Goal: Task Accomplishment & Management: Use online tool/utility

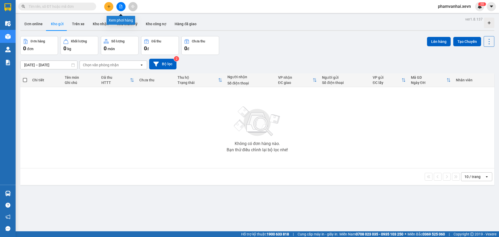
click at [123, 8] on button at bounding box center [121, 6] width 9 height 9
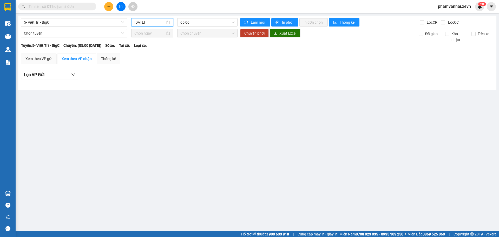
click at [158, 25] on input "[DATE]" at bounding box center [149, 23] width 31 height 6
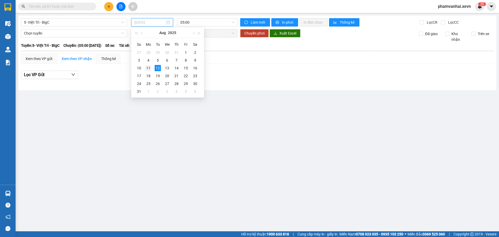
click at [151, 67] on div "11" at bounding box center [148, 68] width 6 height 6
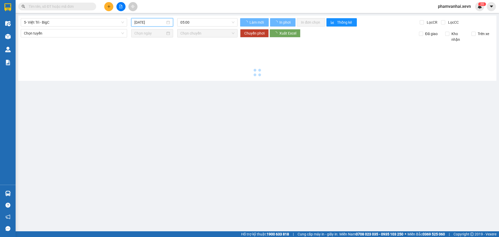
type input "[DATE]"
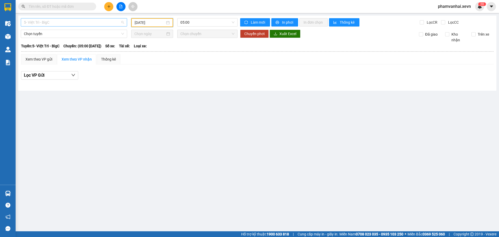
click at [82, 20] on span "5- Việt Trì - BigC" at bounding box center [74, 22] width 100 height 8
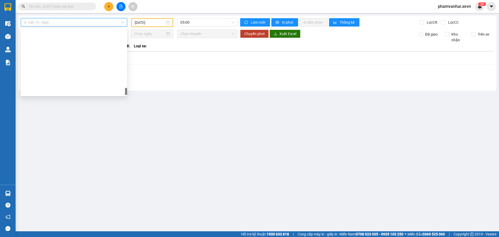
scroll to position [691, 0]
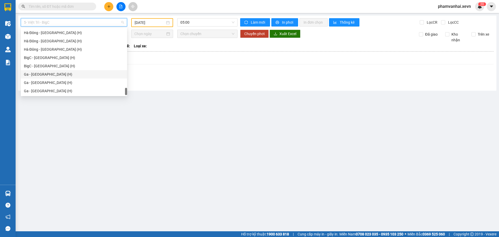
click at [49, 76] on div "Ga - [GEOGRAPHIC_DATA] (H)" at bounding box center [74, 75] width 100 height 6
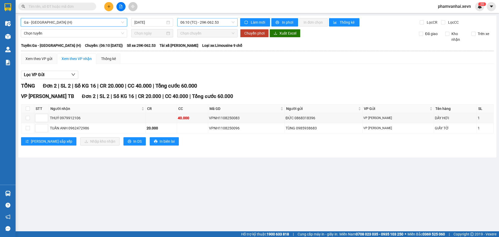
click at [194, 23] on span "06:10 (TC) - 29K-062.53" at bounding box center [207, 22] width 54 height 8
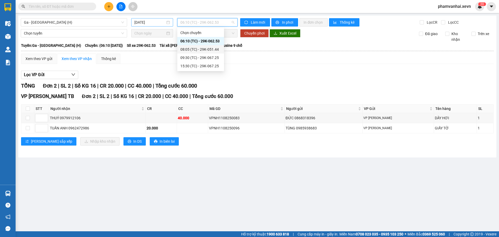
click at [141, 24] on input "[DATE]" at bounding box center [149, 23] width 31 height 6
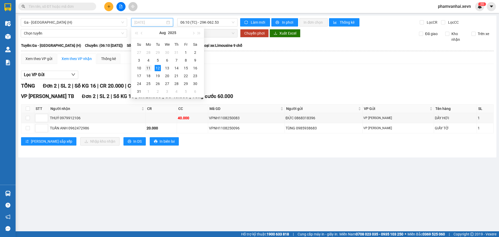
click at [150, 68] on div "11" at bounding box center [148, 68] width 6 height 6
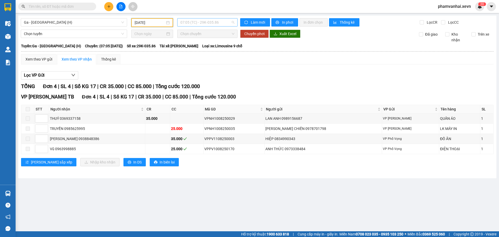
click at [199, 22] on span "07:05 (TC) - 29K-035.86" at bounding box center [207, 22] width 54 height 8
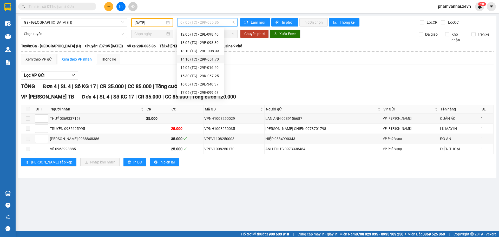
scroll to position [83, 0]
click at [206, 73] on div "17:05 (TC) - 29E-099.63" at bounding box center [200, 75] width 41 height 6
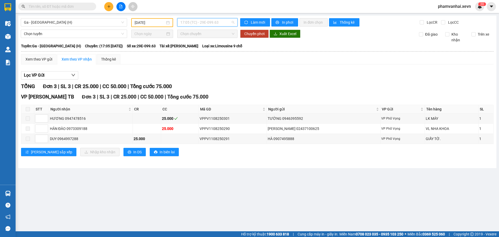
click at [211, 23] on span "17:05 (TC) - 29E-099.63" at bounding box center [207, 22] width 54 height 8
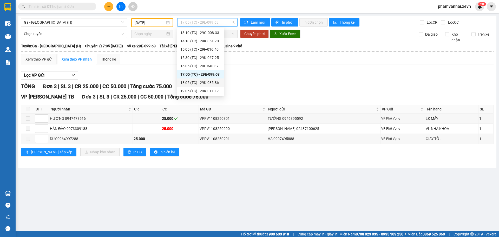
click at [206, 83] on div "18:05 (TC) - 29K-035.86" at bounding box center [200, 83] width 41 height 6
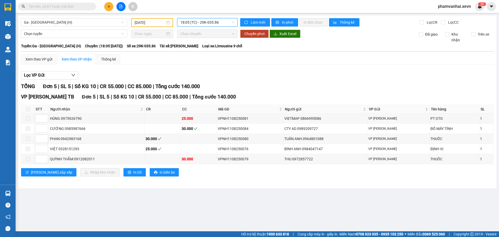
click at [218, 23] on span "18:05 (TC) - 29K-035.86" at bounding box center [207, 22] width 54 height 8
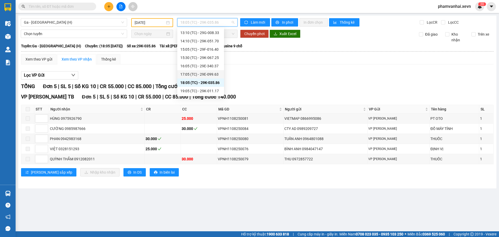
click at [207, 74] on div "17:05 (TC) - 29E-099.63" at bounding box center [200, 75] width 41 height 6
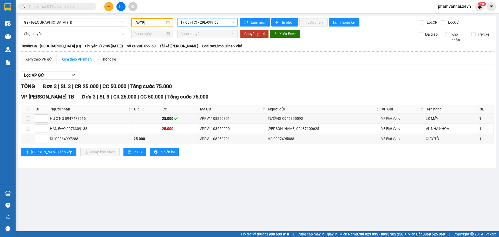
click at [223, 26] on span "17:05 (TC) - 29E-099.63" at bounding box center [207, 22] width 54 height 8
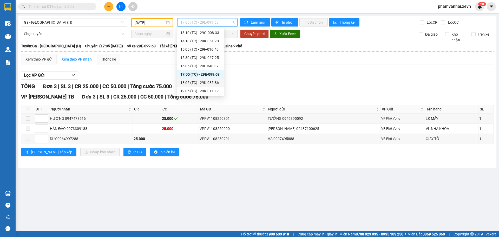
click at [197, 83] on div "18:05 (TC) - 29K-035.86" at bounding box center [200, 83] width 41 height 6
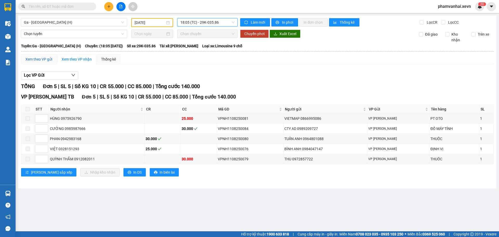
click at [41, 61] on div "Xem theo VP gửi" at bounding box center [38, 59] width 27 height 6
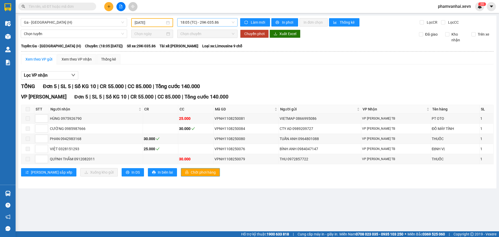
click at [202, 25] on span "18:05 (TC) - 29K-035.86" at bounding box center [207, 22] width 54 height 8
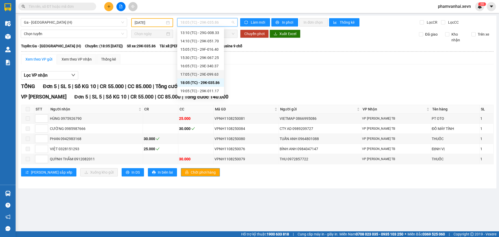
click at [207, 72] on div "17:05 (TC) - 29E-099.63" at bounding box center [200, 75] width 41 height 6
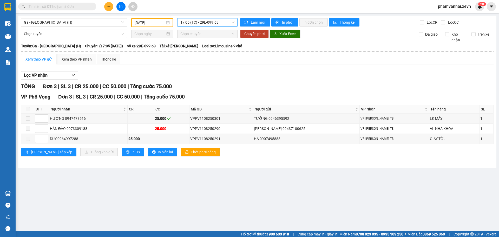
click at [152, 24] on input "[DATE]" at bounding box center [150, 23] width 30 height 6
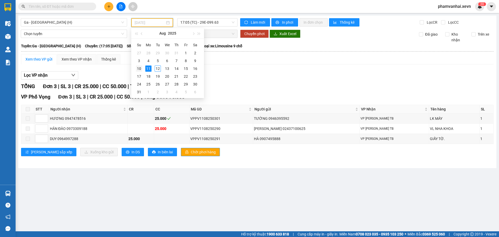
click at [136, 68] on div "10" at bounding box center [139, 69] width 6 height 6
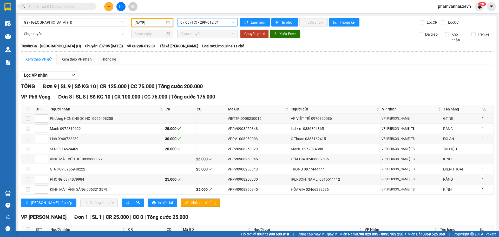
click at [204, 21] on span "07:05 (TC) - 29K-012.31" at bounding box center [207, 22] width 54 height 8
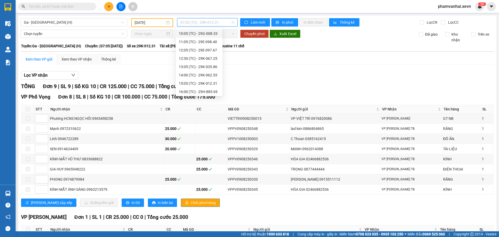
scroll to position [67, 0]
click at [205, 75] on div "16:05 (TC) - 29F-042.86" at bounding box center [199, 75] width 41 height 6
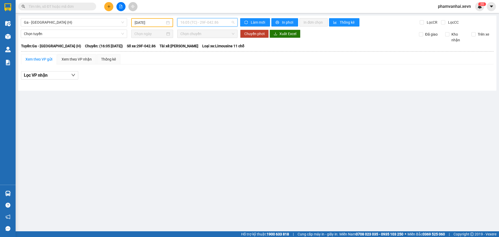
click at [222, 25] on span "16:05 (TC) - 29F-042.86" at bounding box center [207, 22] width 54 height 8
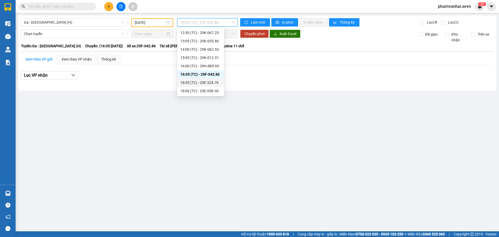
click at [203, 82] on div "18:05 (TC) - 29E-324.76" at bounding box center [200, 83] width 41 height 6
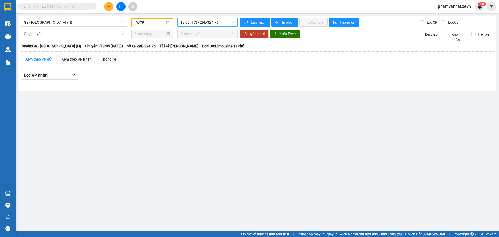
click at [214, 22] on span "18:05 (TC) - 29E-324.76" at bounding box center [207, 22] width 54 height 8
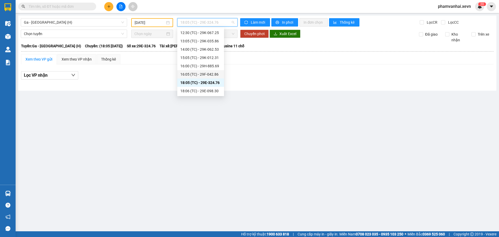
click at [203, 75] on div "16:05 (TC) - 29F-042.86" at bounding box center [200, 75] width 41 height 6
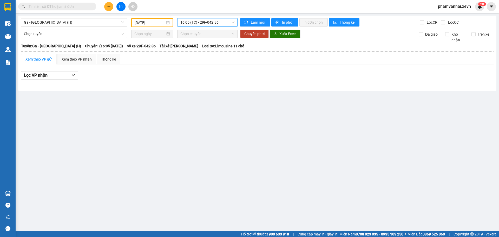
click at [217, 22] on span "16:05 (TC) - 29F-042.86" at bounding box center [207, 22] width 54 height 8
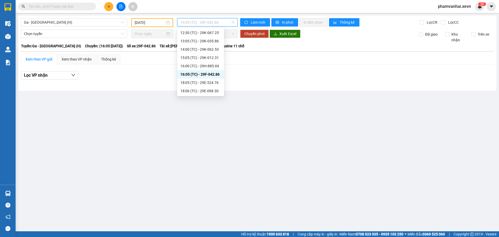
click at [208, 73] on div "16:05 (TC) - 29F-042.86" at bounding box center [200, 75] width 41 height 6
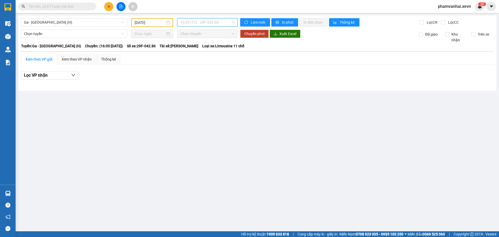
click at [218, 24] on span "16:05 (TC) - 29F-042.86" at bounding box center [207, 22] width 54 height 8
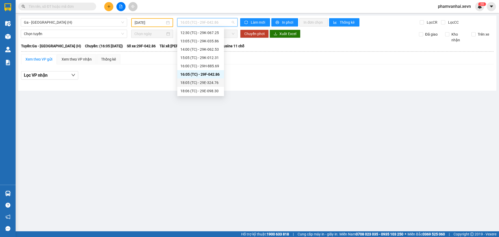
click at [202, 83] on div "18:05 (TC) - 29E-324.76" at bounding box center [200, 83] width 41 height 6
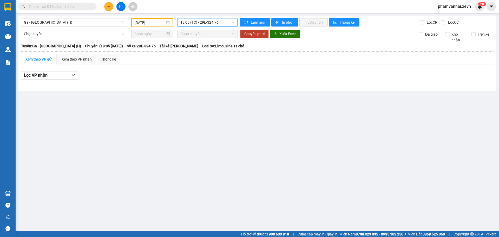
click at [186, 21] on span "18:05 (TC) - 29E-324.76" at bounding box center [207, 22] width 54 height 8
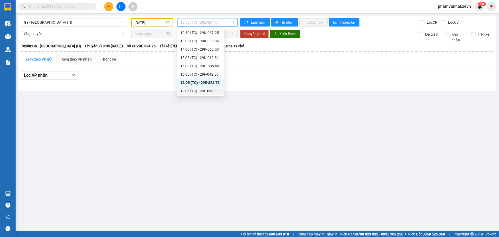
click at [204, 92] on div "18:06 (TC) - 29E-098.30" at bounding box center [200, 91] width 41 height 6
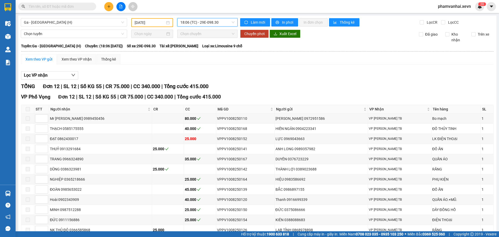
click at [214, 23] on span "18:06 (TC) - 29E-098.30" at bounding box center [207, 22] width 54 height 8
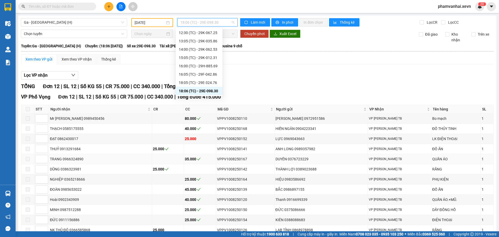
scroll to position [31, 0]
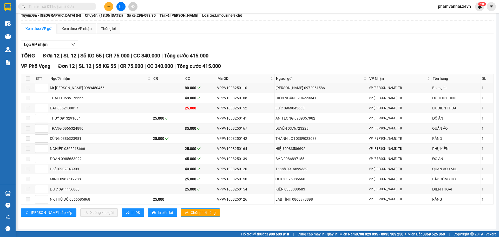
click at [437, 216] on div "[PERSON_NAME] sắp xếp Xuống kho gửi In DS In biên lai Chốt phơi hàng" at bounding box center [257, 213] width 473 height 8
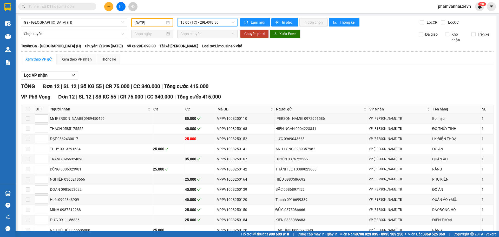
click at [211, 25] on span "18:06 (TC) - 29E-098.30" at bounding box center [207, 22] width 54 height 8
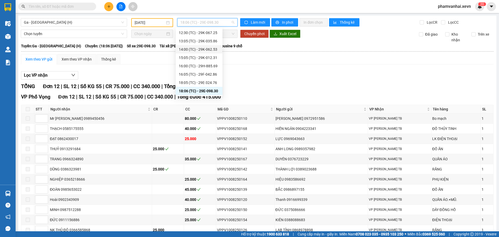
click at [156, 21] on input "[DATE]" at bounding box center [150, 23] width 30 height 6
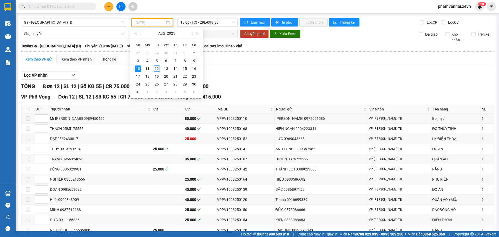
click at [194, 60] on div "9" at bounding box center [194, 61] width 6 height 6
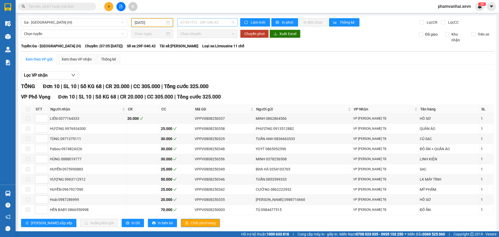
click at [203, 23] on span "07:05 (TC) - 29F-040.42" at bounding box center [207, 22] width 54 height 8
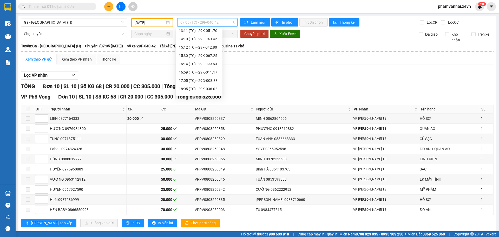
scroll to position [92, 0]
click at [199, 75] on div "17:05 (TC) - 29G-008.33" at bounding box center [199, 75] width 41 height 6
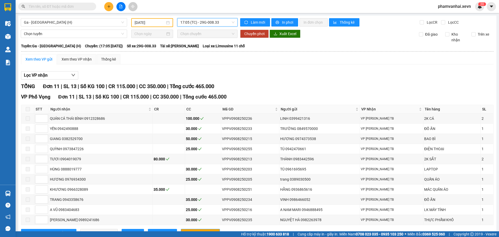
click at [213, 27] on div "17:05 17:05 (TC) - 29G-008.33" at bounding box center [207, 22] width 64 height 9
click at [216, 23] on span "17:05 (TC) - 29G-008.33" at bounding box center [207, 22] width 54 height 8
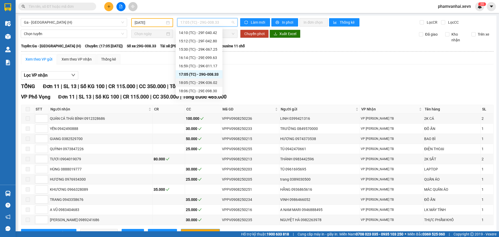
click at [202, 81] on div "18:05 (TC) - 29K-036.02" at bounding box center [199, 83] width 41 height 6
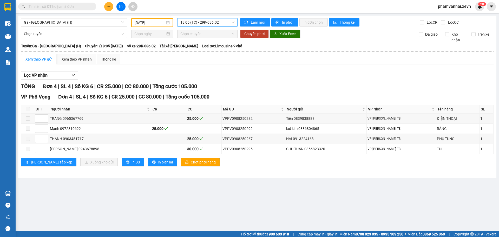
click at [214, 26] on span "18:05 (TC) - 29K-036.02" at bounding box center [207, 22] width 54 height 8
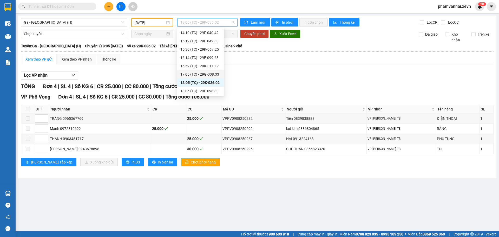
click at [201, 74] on div "17:05 (TC) - 29G-008.33" at bounding box center [200, 75] width 41 height 6
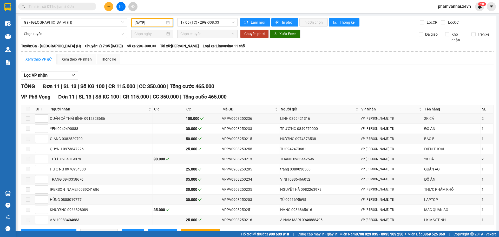
click at [154, 22] on input "[DATE]" at bounding box center [150, 23] width 30 height 6
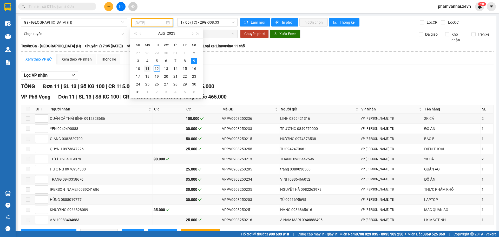
click at [146, 67] on div "11" at bounding box center [147, 69] width 6 height 6
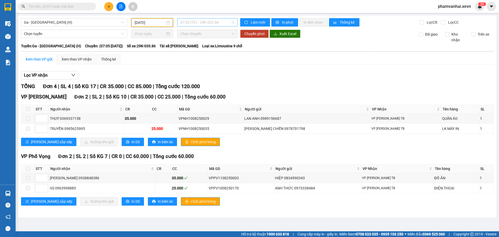
scroll to position [8, 0]
click at [202, 22] on span "07:05 (TC) - 29K-035.86" at bounding box center [207, 22] width 54 height 8
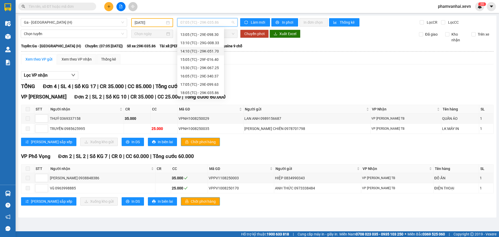
scroll to position [73, 0]
click at [204, 82] on div "17:05 (TC) - 29E-099.63" at bounding box center [200, 84] width 41 height 6
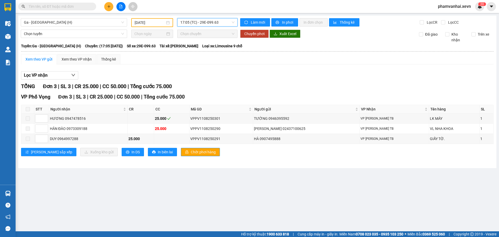
click at [171, 19] on div "[DATE]" at bounding box center [152, 22] width 42 height 9
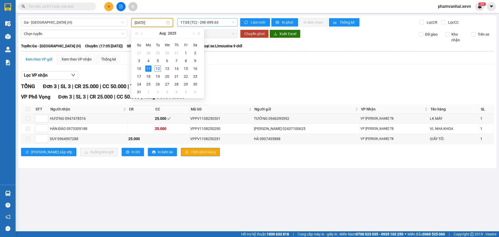
click at [216, 23] on span "17:05 (TC) - 29E-099.63" at bounding box center [207, 22] width 54 height 8
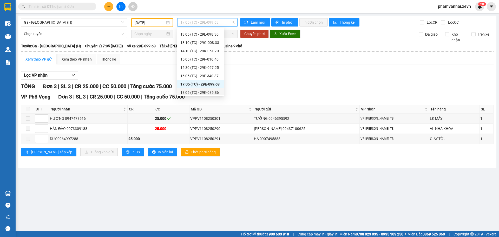
click at [203, 90] on div "18:05 (TC) - 29K-035.86" at bounding box center [200, 93] width 41 height 6
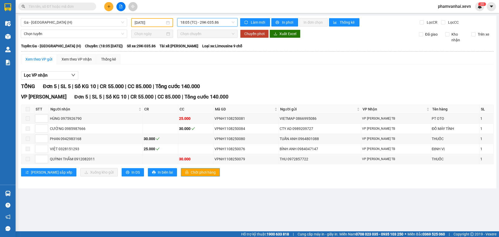
click at [152, 21] on input "[DATE]" at bounding box center [150, 23] width 30 height 6
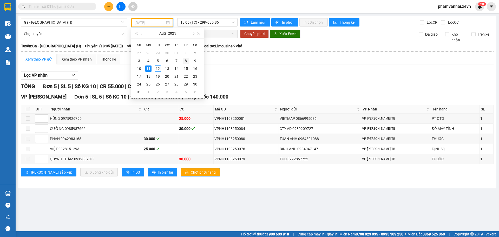
click at [188, 60] on div "8" at bounding box center [186, 61] width 6 height 6
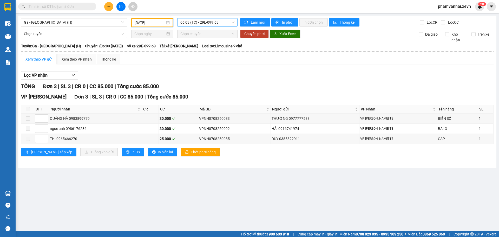
click at [211, 24] on span "06:03 (TC) - 29E-099.63" at bounding box center [207, 22] width 54 height 8
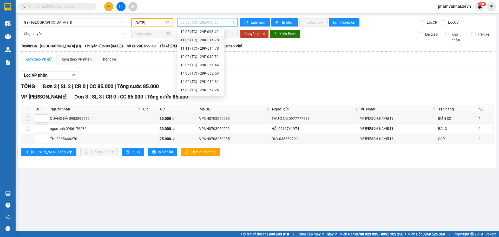
scroll to position [73, 0]
click at [209, 74] on div "17:05 (TC) - 29E-098.30" at bounding box center [200, 76] width 41 height 6
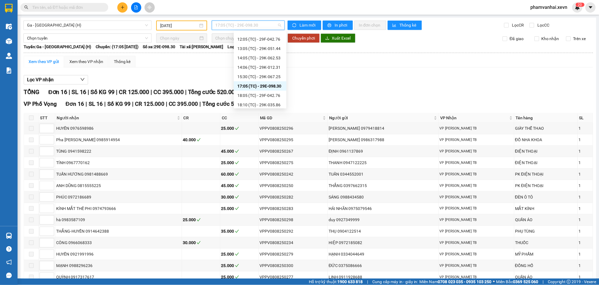
scroll to position [73, 0]
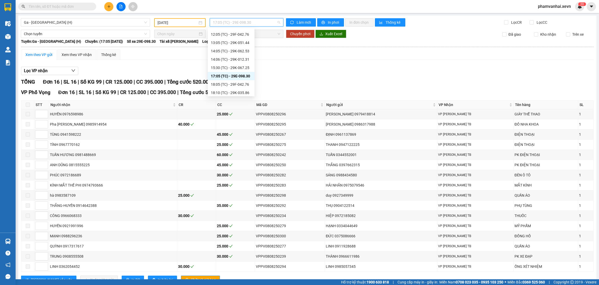
click at [175, 52] on div "Xem theo VP gửi Xem theo VP nhận Thống kê" at bounding box center [307, 54] width 573 height 10
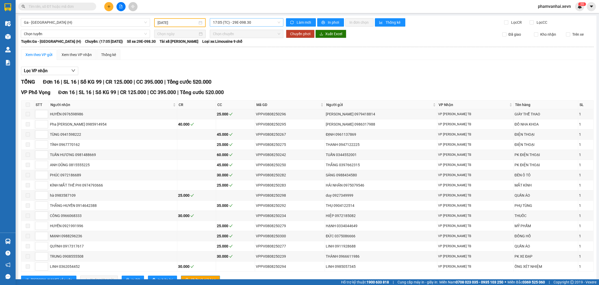
click at [235, 20] on span "17:05 (TC) - 29E-098.30" at bounding box center [246, 22] width 67 height 8
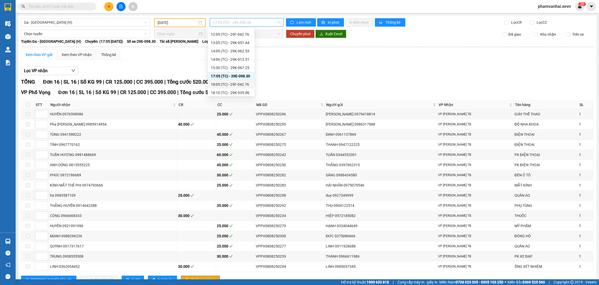
click at [234, 85] on div "18:05 (TC) - 29F-042.76" at bounding box center [231, 84] width 41 height 6
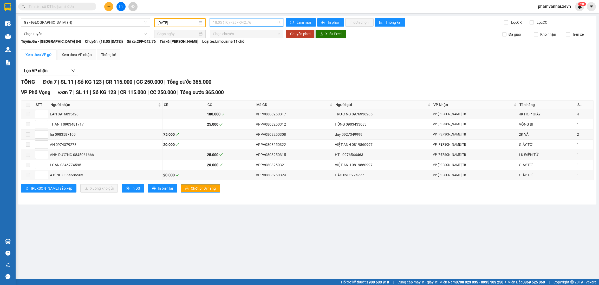
click at [252, 25] on span "18:05 (TC) - 29F-042.76" at bounding box center [246, 22] width 67 height 8
click at [236, 93] on div "18:10 (TC) - 29K-035.86" at bounding box center [233, 93] width 41 height 6
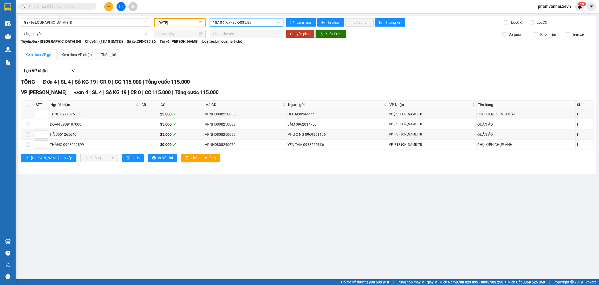
click at [253, 21] on span "18:10 (TC) - 29K-035.86" at bounding box center [246, 22] width 67 height 8
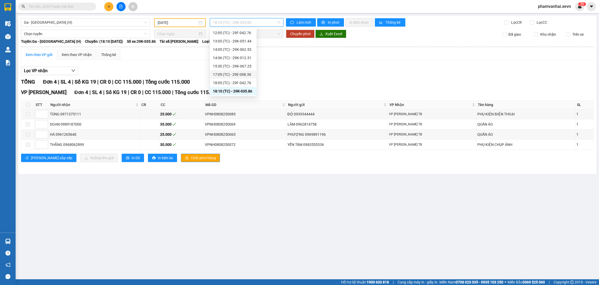
click at [242, 74] on div "17:05 (TC) - 29E-098.30" at bounding box center [233, 75] width 41 height 6
click at [242, 74] on div "Ga - [GEOGRAPHIC_DATA] (H) [DATE] 18:10 (TC) - 29K-035.86 Làm mới In phơi In đơ…" at bounding box center [307, 95] width 578 height 158
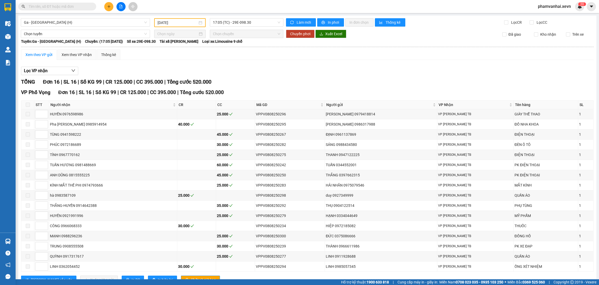
click at [180, 23] on input "[DATE]" at bounding box center [178, 23] width 40 height 6
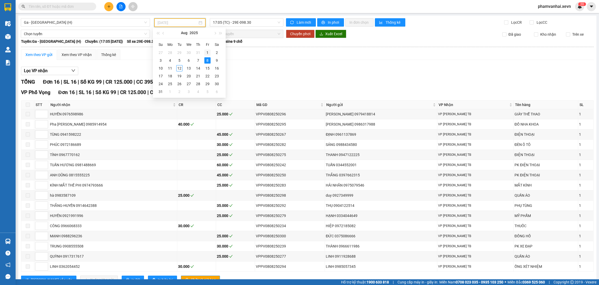
click at [209, 53] on div "1" at bounding box center [207, 52] width 6 height 6
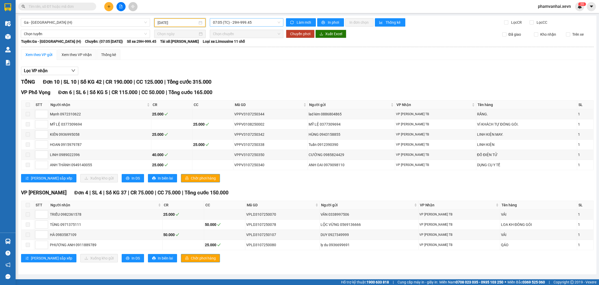
click at [249, 22] on span "07:05 (TC) - 29H-999.45" at bounding box center [246, 22] width 67 height 8
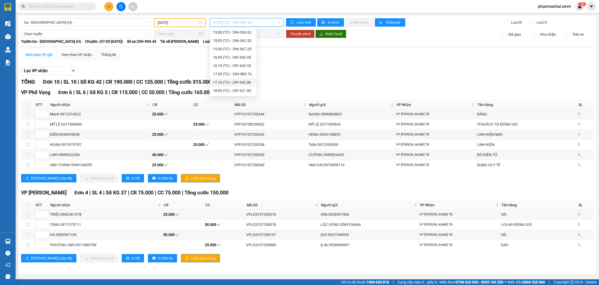
click at [238, 81] on div "17:10 (TC) - 29F-042.86" at bounding box center [233, 82] width 41 height 6
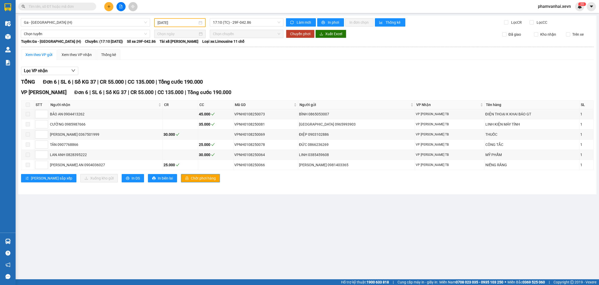
click at [196, 25] on div "[DATE]" at bounding box center [179, 22] width 51 height 9
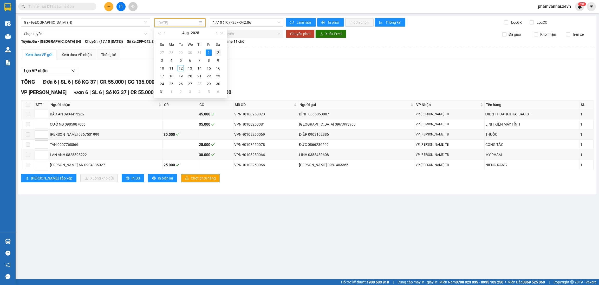
click at [221, 54] on div "2" at bounding box center [218, 52] width 6 height 6
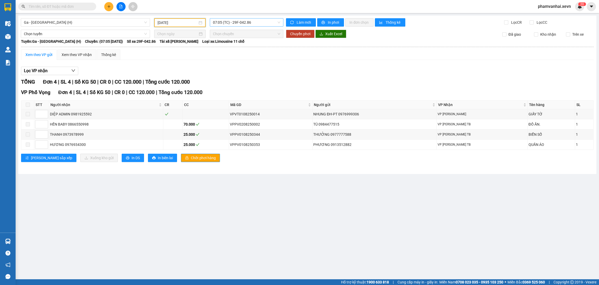
click at [244, 25] on span "07:05 (TC) - 29F-042.86" at bounding box center [246, 22] width 67 height 8
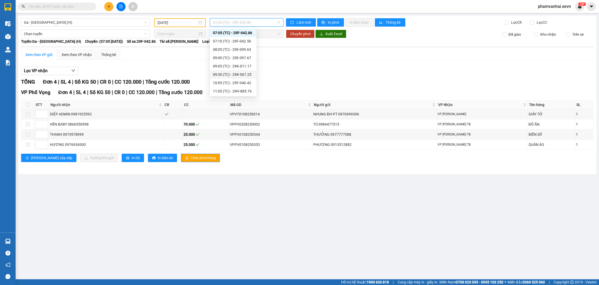
scroll to position [83, 0]
click at [238, 83] on div "16:45 (TC) - 29E-034.68" at bounding box center [233, 83] width 41 height 6
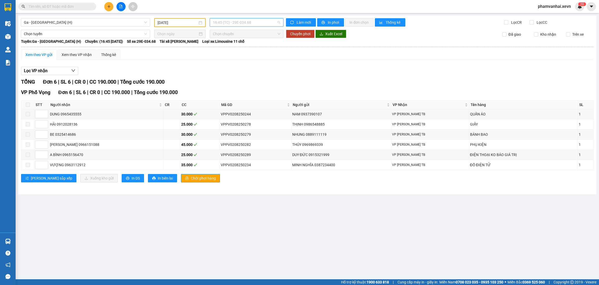
click at [249, 20] on span "16:45 (TC) - 29E-034.68" at bounding box center [246, 22] width 67 height 8
click at [233, 89] on div "18:06 (TC) - 29E-099.63" at bounding box center [233, 91] width 41 height 6
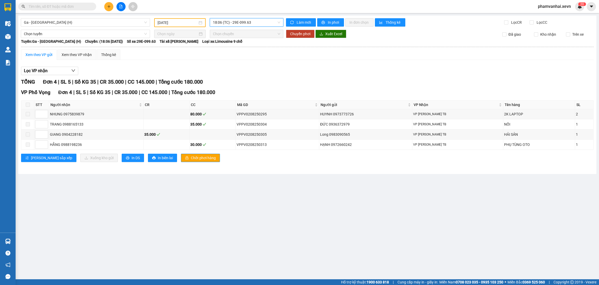
click at [191, 24] on input "[DATE]" at bounding box center [178, 23] width 40 height 6
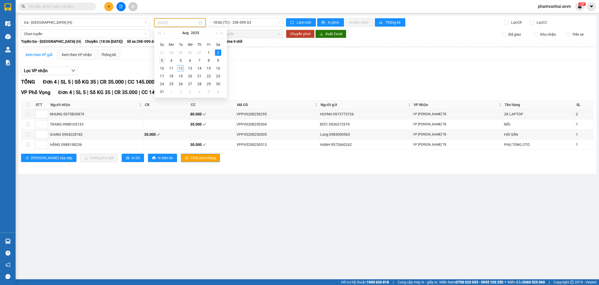
click at [164, 61] on div "3" at bounding box center [162, 60] width 6 height 6
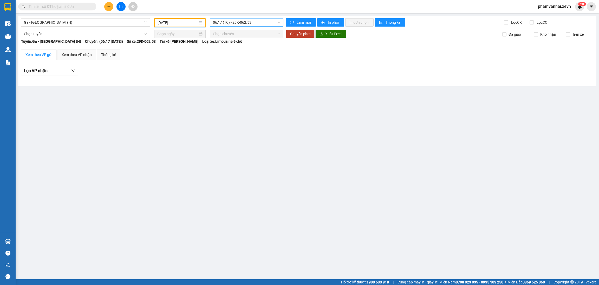
click at [249, 22] on span "06:17 (TC) - 29K-062.53" at bounding box center [246, 22] width 67 height 8
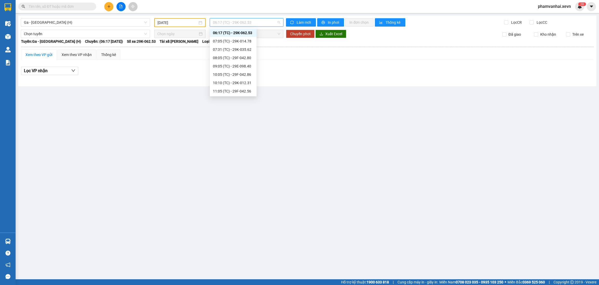
scroll to position [83, 0]
click at [242, 84] on div "16:06 (TC) - 29F-042.80" at bounding box center [233, 83] width 41 height 6
click at [250, 20] on span "16:06 (TC) - 29F-042.80" at bounding box center [246, 22] width 67 height 8
click at [232, 92] on div "18:00 (TC) - 29K-051.87" at bounding box center [233, 91] width 41 height 6
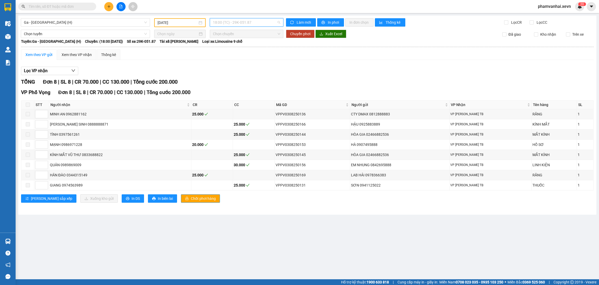
click at [260, 25] on span "18:00 (TC) - 29K-051.87" at bounding box center [246, 22] width 67 height 8
click at [292, 218] on main "Ga - [GEOGRAPHIC_DATA] (H) [DATE] 18:00 (TC) - 29K-051.87 Làm mới In phơi In đơ…" at bounding box center [299, 139] width 599 height 279
click at [259, 20] on span "18:00 (TC) - 29K-051.87" at bounding box center [246, 22] width 67 height 8
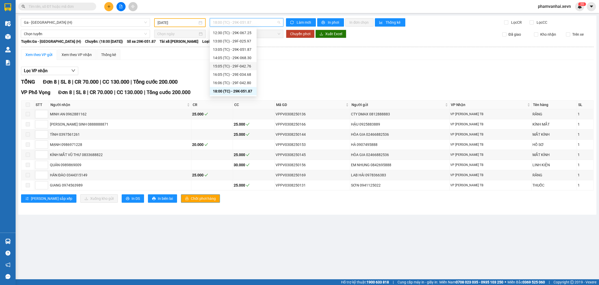
click at [275, 25] on span "18:00 (TC) - 29K-051.87" at bounding box center [246, 22] width 67 height 8
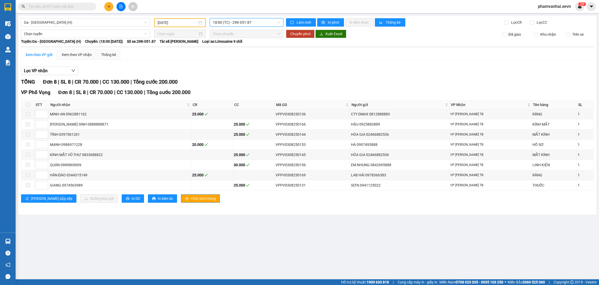
click at [198, 25] on div "[DATE]" at bounding box center [179, 22] width 51 height 9
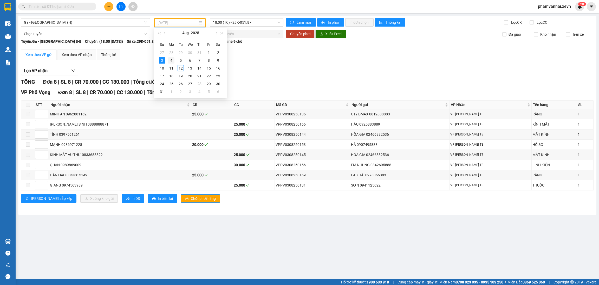
click at [172, 60] on div "4" at bounding box center [171, 60] width 6 height 6
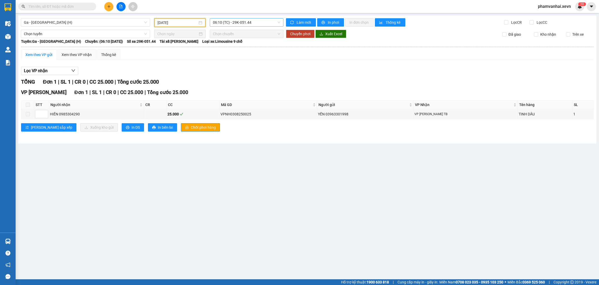
click at [250, 22] on span "06:10 (TC) - 29K-051.44" at bounding box center [246, 22] width 67 height 8
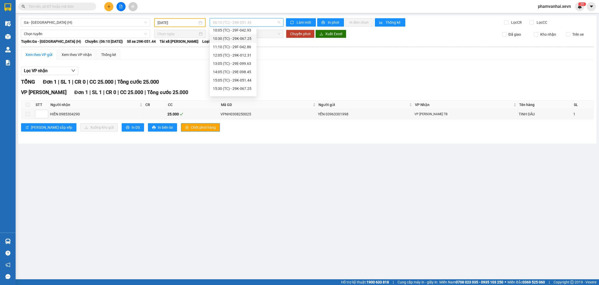
scroll to position [58, 0]
click at [241, 84] on div "17:05 (TC) - 29F-040.42" at bounding box center [233, 83] width 41 height 6
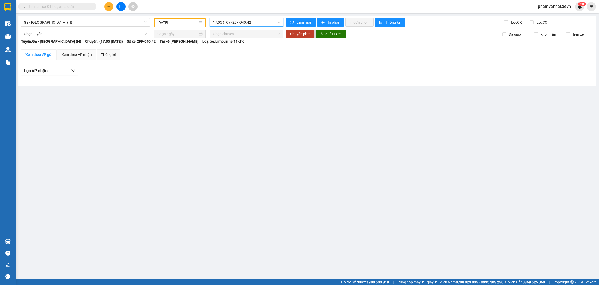
click at [260, 20] on span "17:05 (TC) - 29F-040.42" at bounding box center [246, 22] width 67 height 8
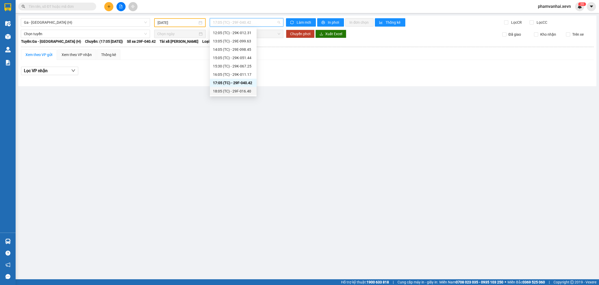
click at [244, 90] on div "18:05 (TC) - 29F-016.40" at bounding box center [233, 91] width 41 height 6
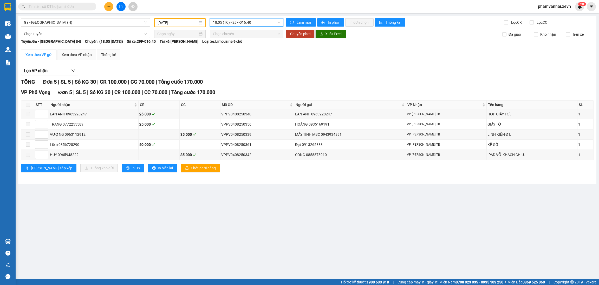
click at [256, 19] on span "18:05 (TC) - 29F-016.40" at bounding box center [246, 22] width 67 height 8
click at [195, 23] on input "[DATE]" at bounding box center [178, 23] width 40 height 6
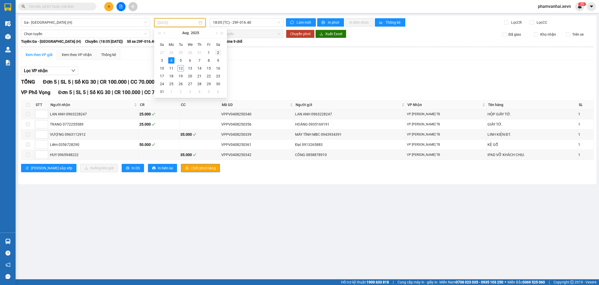
click at [219, 53] on div "2" at bounding box center [218, 52] width 6 height 6
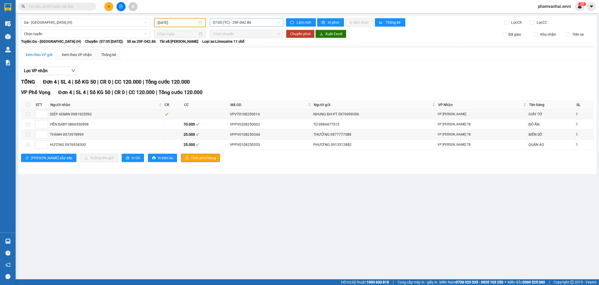
click at [250, 22] on span "07:05 (TC) - 29F-042.86" at bounding box center [246, 22] width 67 height 8
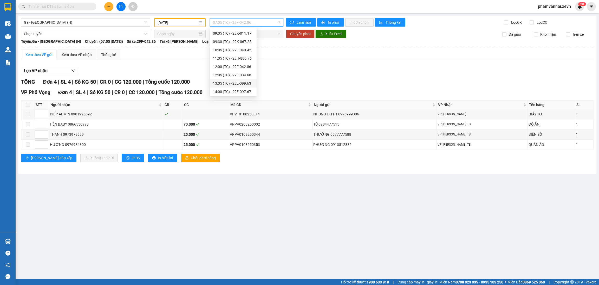
scroll to position [83, 0]
click at [231, 91] on div "18:06 (TC) - 29E-099.63" at bounding box center [233, 91] width 41 height 6
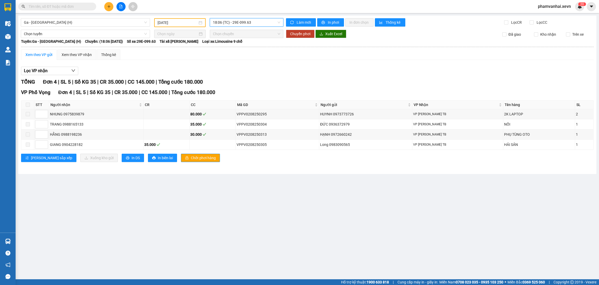
click at [178, 22] on input "[DATE]" at bounding box center [178, 23] width 40 height 6
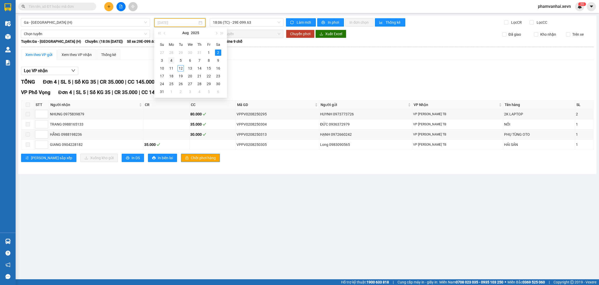
click at [174, 59] on div "4" at bounding box center [171, 60] width 6 height 6
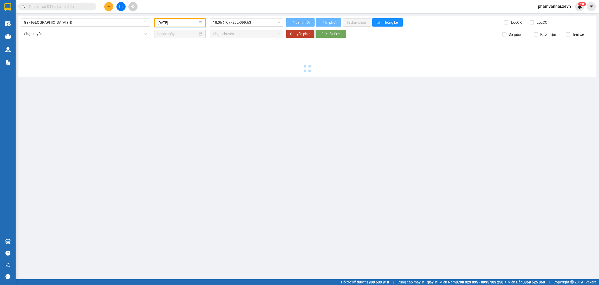
type input "[DATE]"
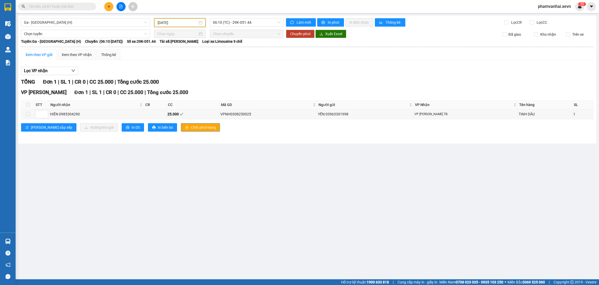
click at [248, 17] on div "Ga - [GEOGRAPHIC_DATA] (H) [DATE] 06:10 (TC) - 29K-051.44 Làm mới In phơi In đơ…" at bounding box center [307, 80] width 578 height 128
click at [257, 23] on span "06:10 (TC) - 29K-051.44" at bounding box center [246, 22] width 67 height 8
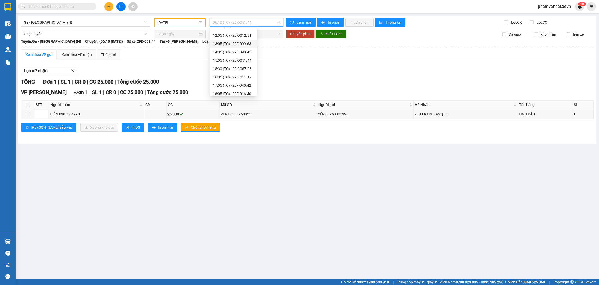
scroll to position [58, 0]
click at [239, 86] on div "17:05 (TC) - 29F-040.42" at bounding box center [233, 83] width 47 height 8
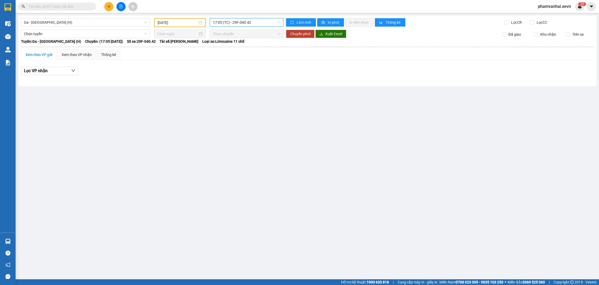
click at [256, 24] on span "17:05 (TC) - 29F-040.42" at bounding box center [246, 22] width 67 height 8
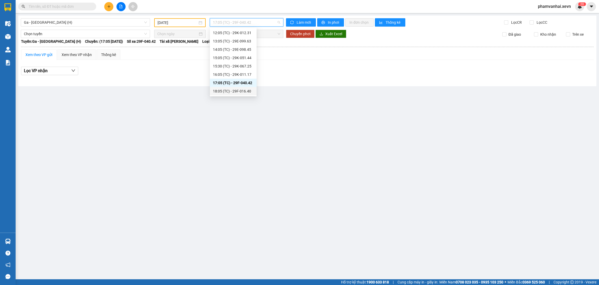
click at [241, 89] on div "18:05 (TC) - 29F-016.40" at bounding box center [233, 91] width 41 height 6
